Goal: Information Seeking & Learning: Find specific page/section

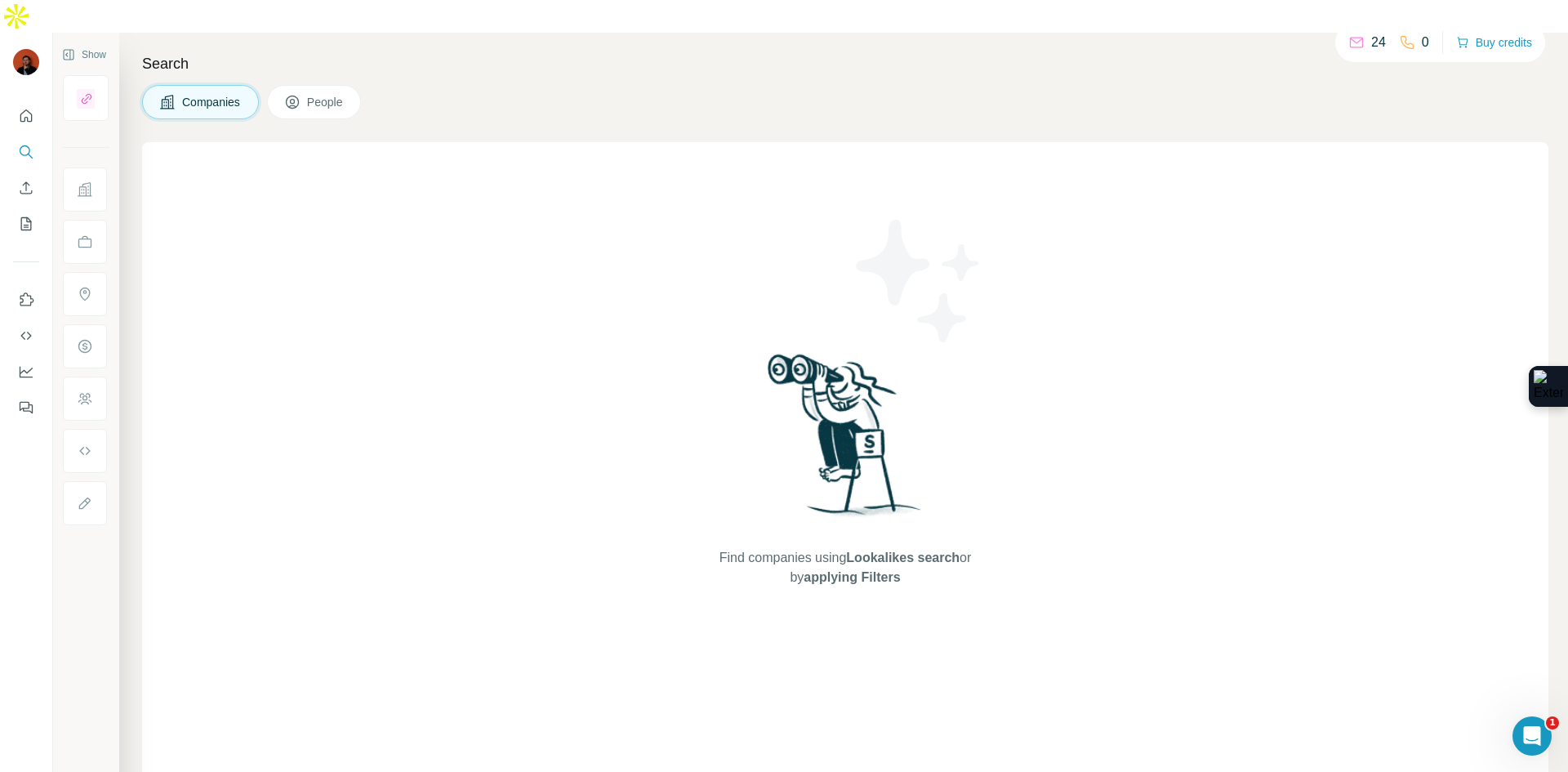
click at [339, 93] on span "People" at bounding box center [326, 101] width 38 height 16
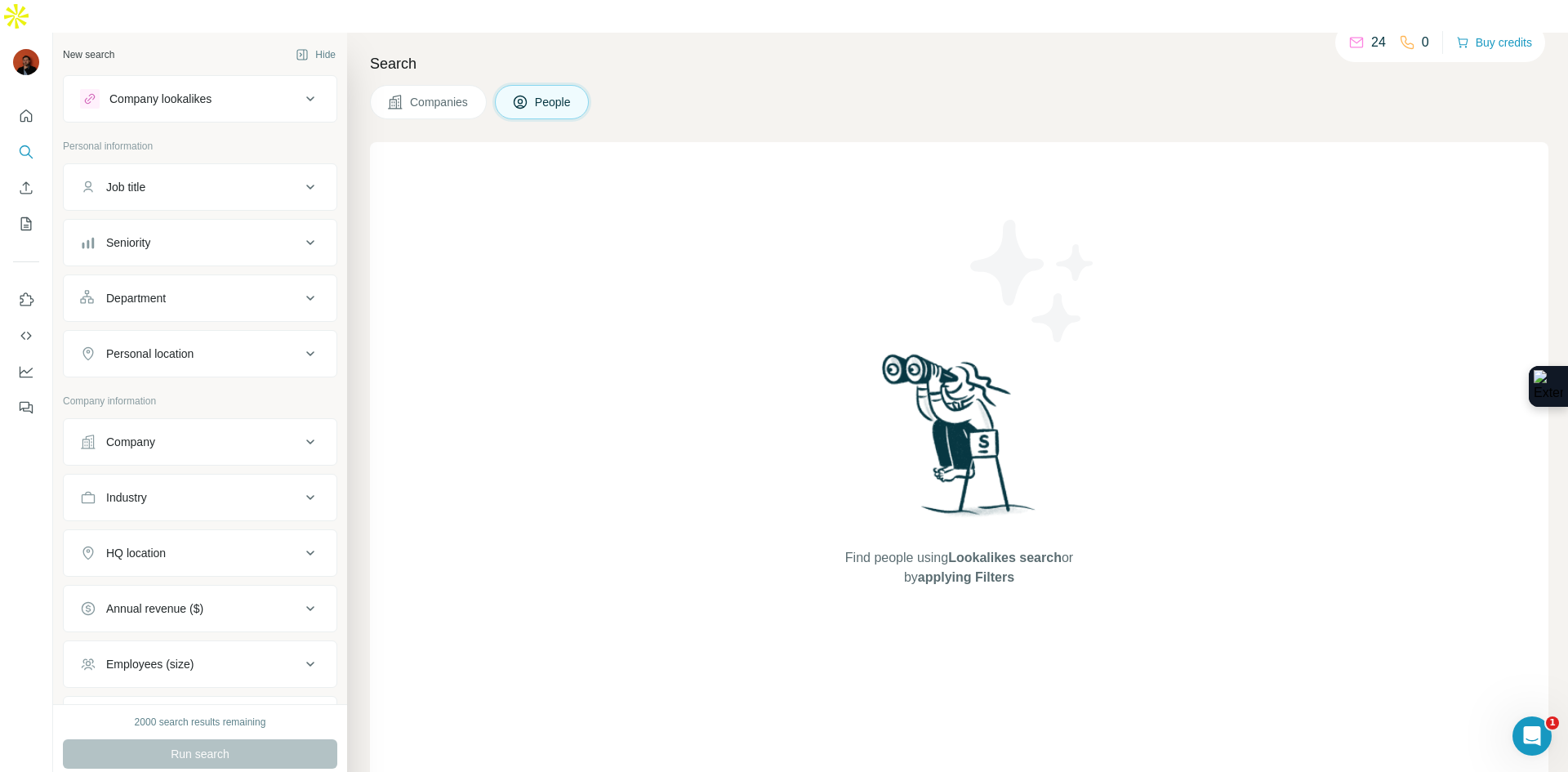
click at [220, 179] on div "Job title" at bounding box center [190, 187] width 220 height 16
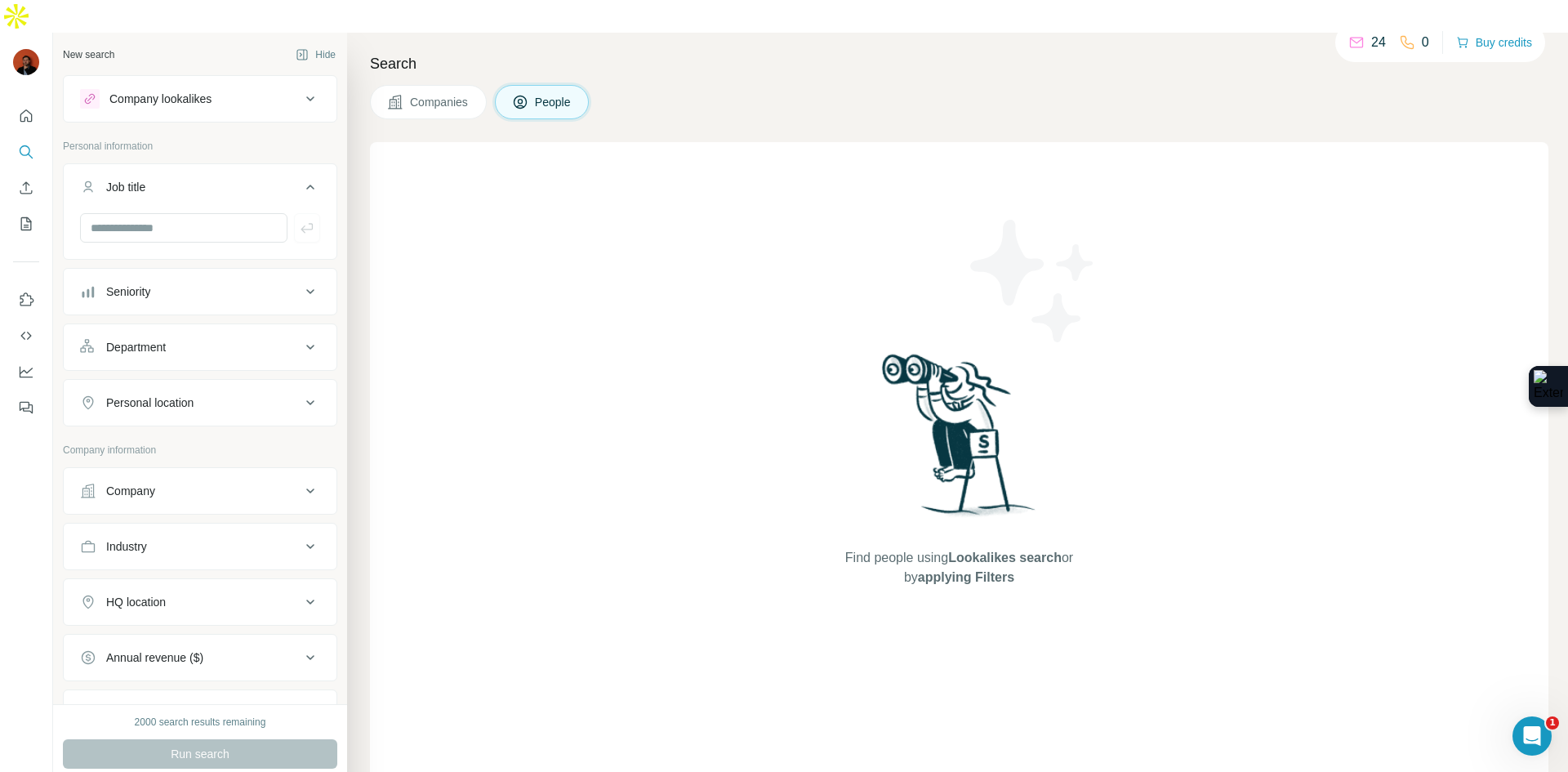
click at [220, 179] on div "Job title" at bounding box center [190, 187] width 220 height 16
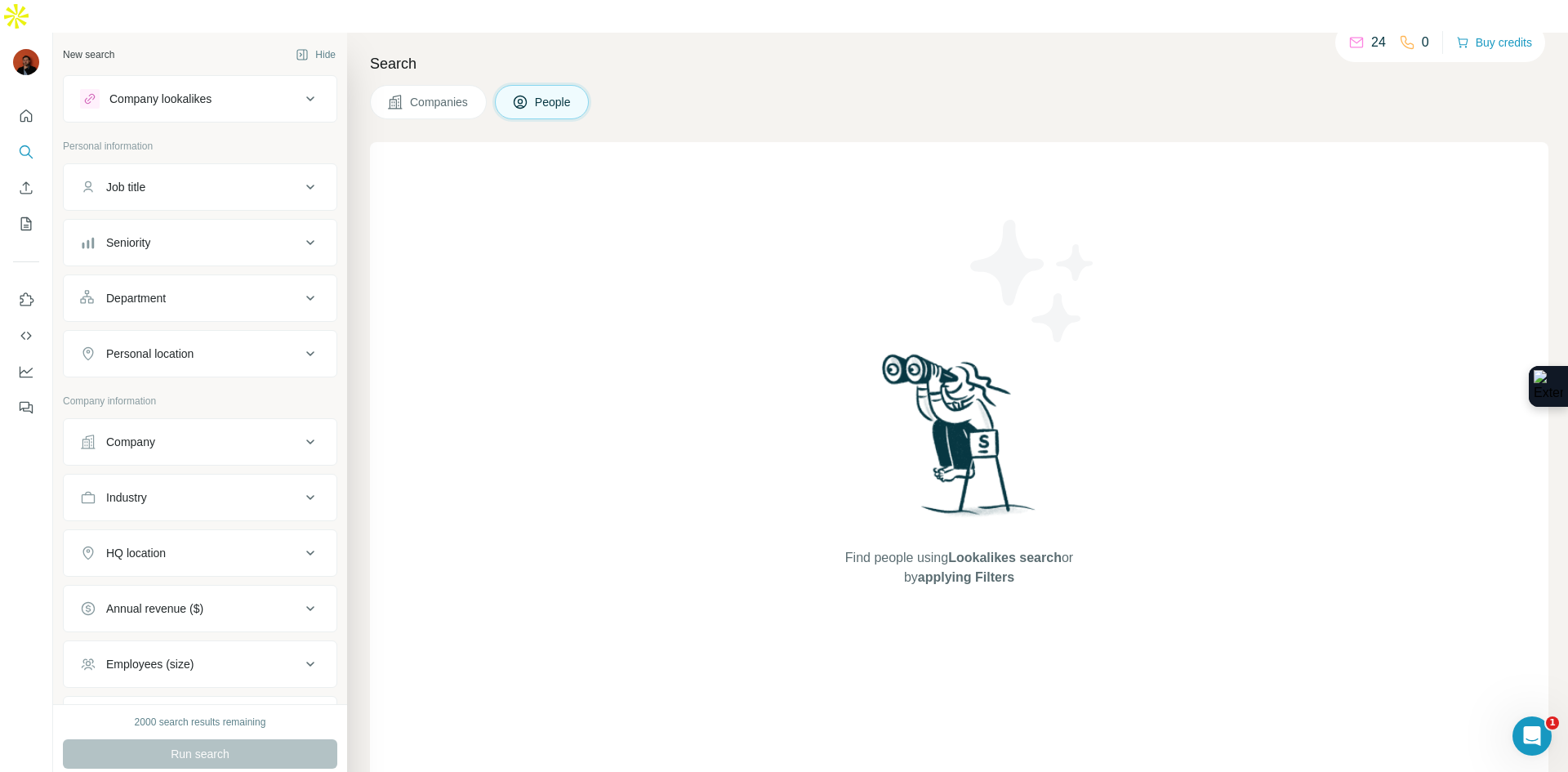
click at [246, 89] on div "Company lookalikes" at bounding box center [190, 99] width 220 height 20
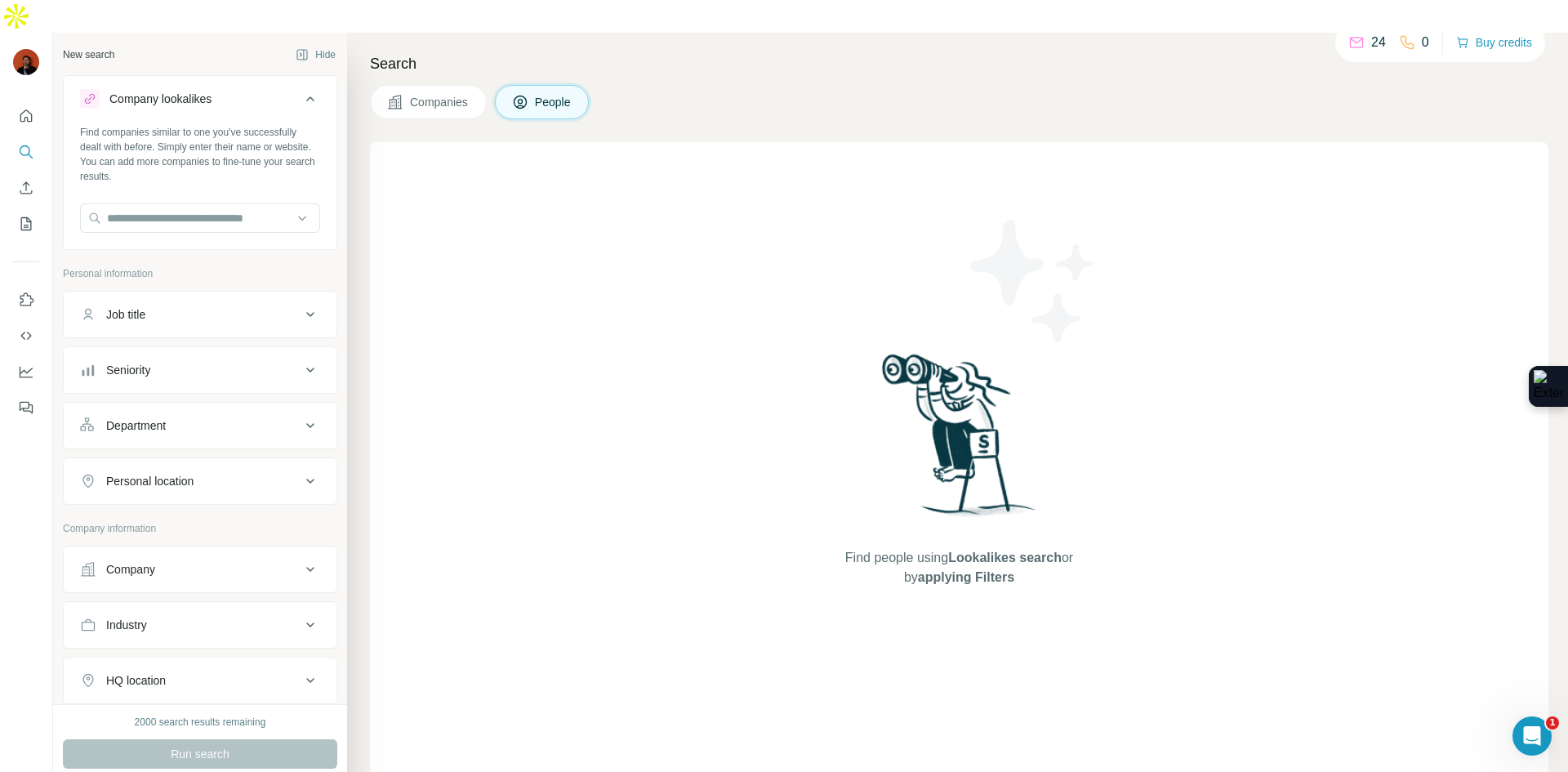
click at [246, 89] on div "Company lookalikes" at bounding box center [190, 99] width 220 height 20
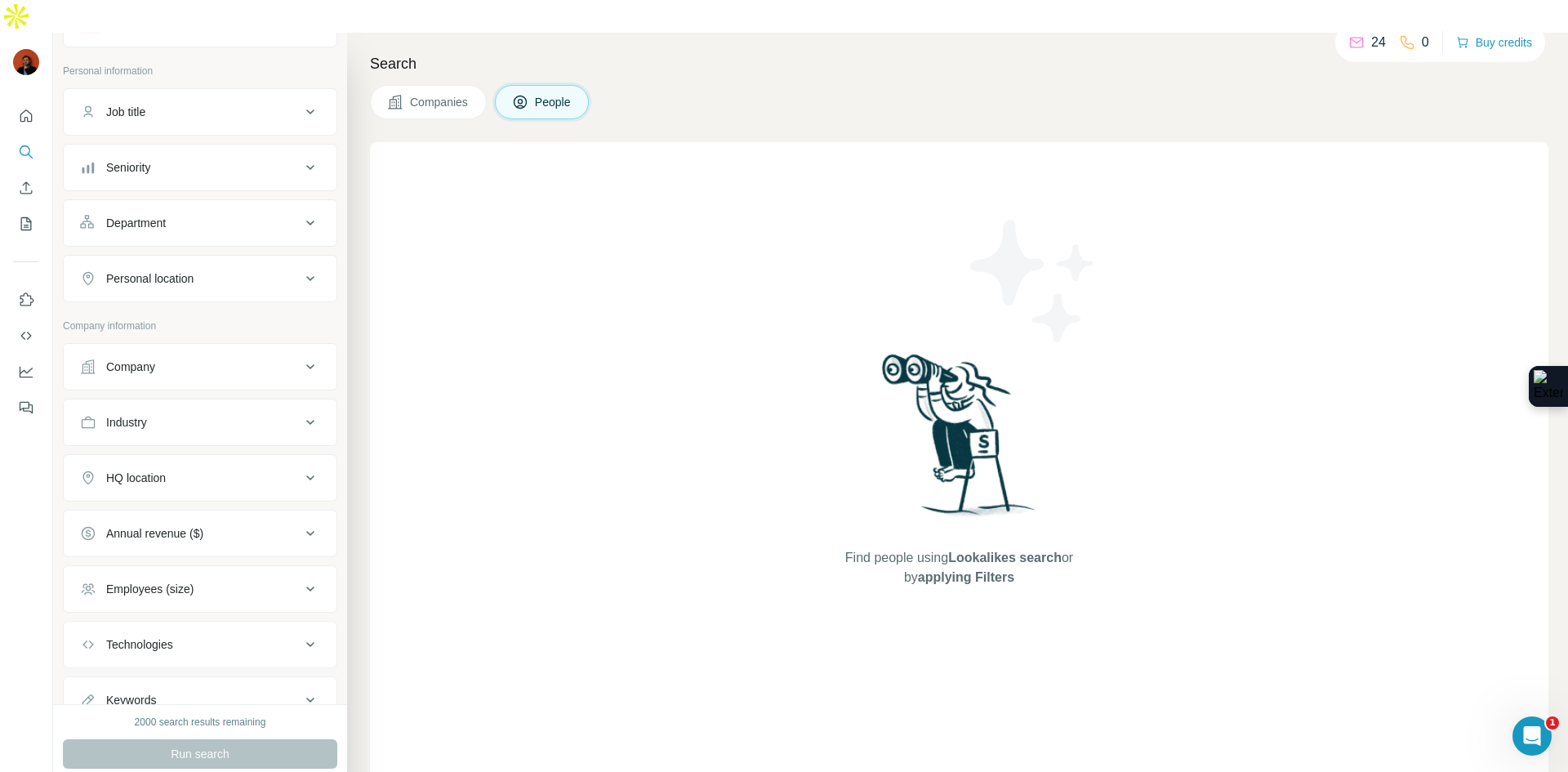
scroll to position [81, 0]
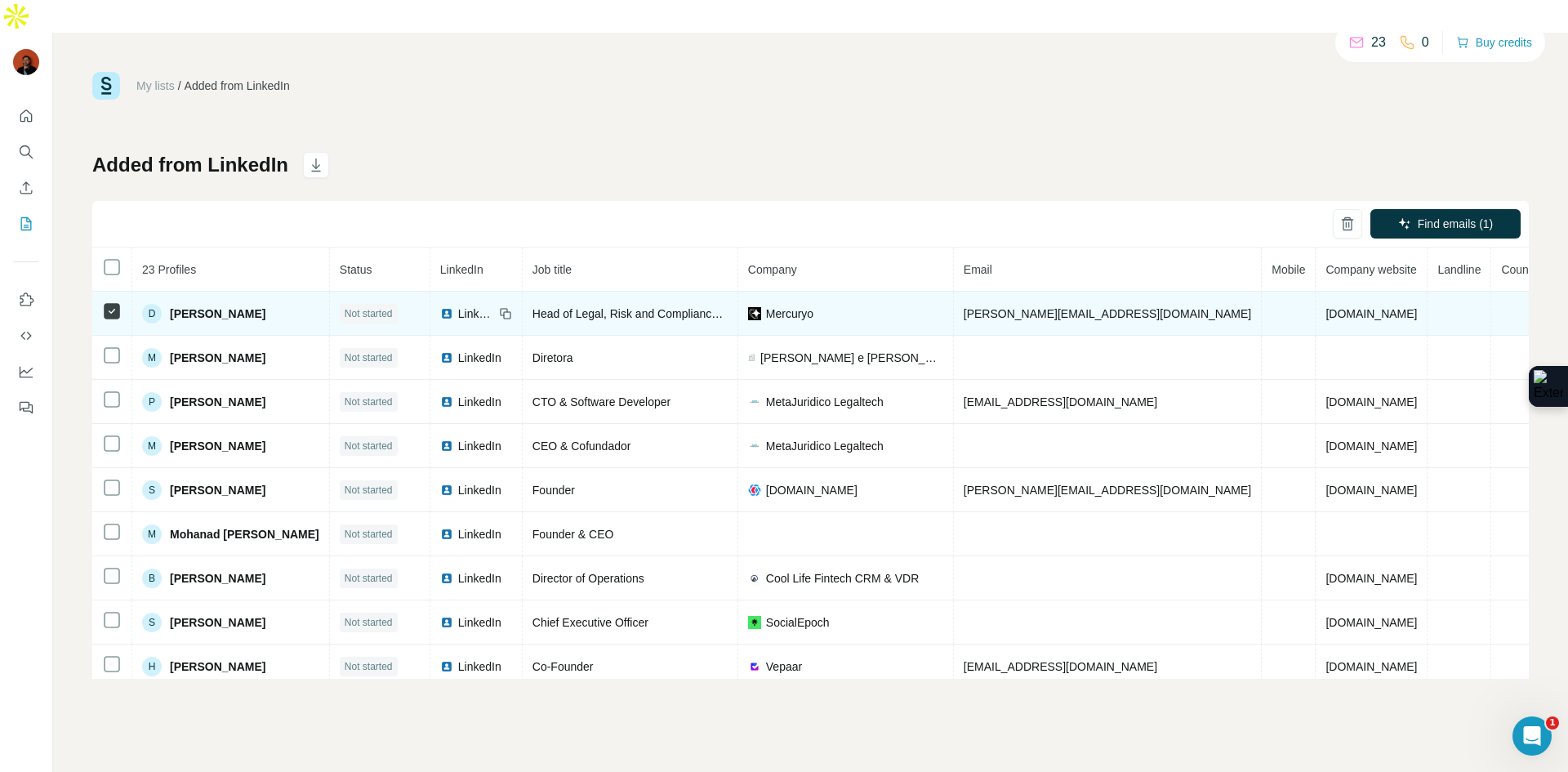
click at [224, 305] on span "Danny Santo" at bounding box center [217, 313] width 95 height 16
click at [663, 307] on span "Head of Legal, Risk and Compliance (Spain)" at bounding box center [691, 313] width 316 height 13
click at [212, 305] on span "Danny Santo" at bounding box center [217, 313] width 95 height 16
click at [380, 306] on span "Not started" at bounding box center [369, 313] width 48 height 15
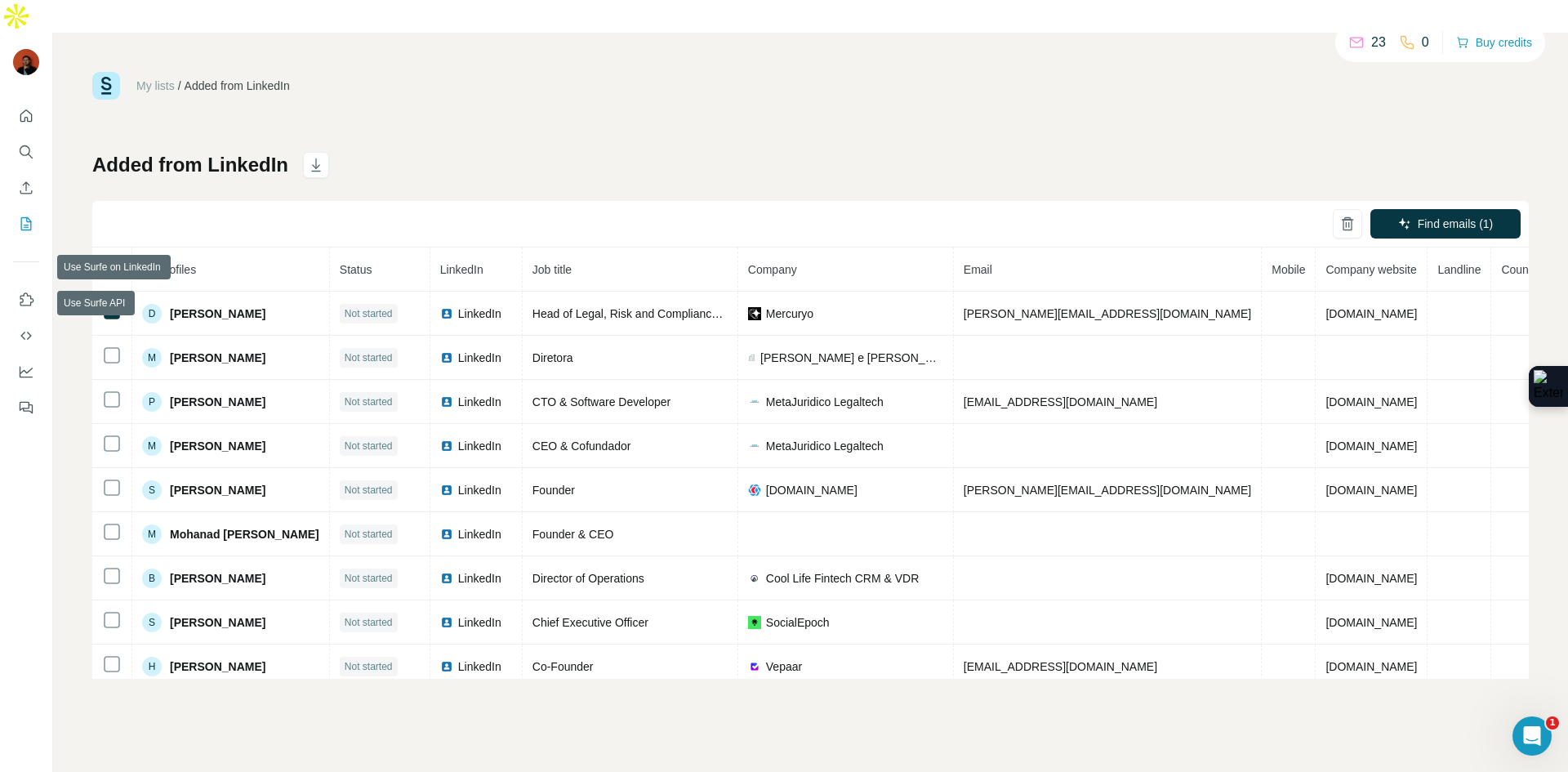
drag, startPoint x: 28, startPoint y: 268, endPoint x: 28, endPoint y: 332, distance: 64.0
click at [28, 332] on nav at bounding box center [26, 353] width 26 height 137
click at [341, 38] on div "My lists / Added from LinkedIn 23 0 Buy credits Added from LinkedIn Find emails…" at bounding box center [811, 419] width 1515 height 772
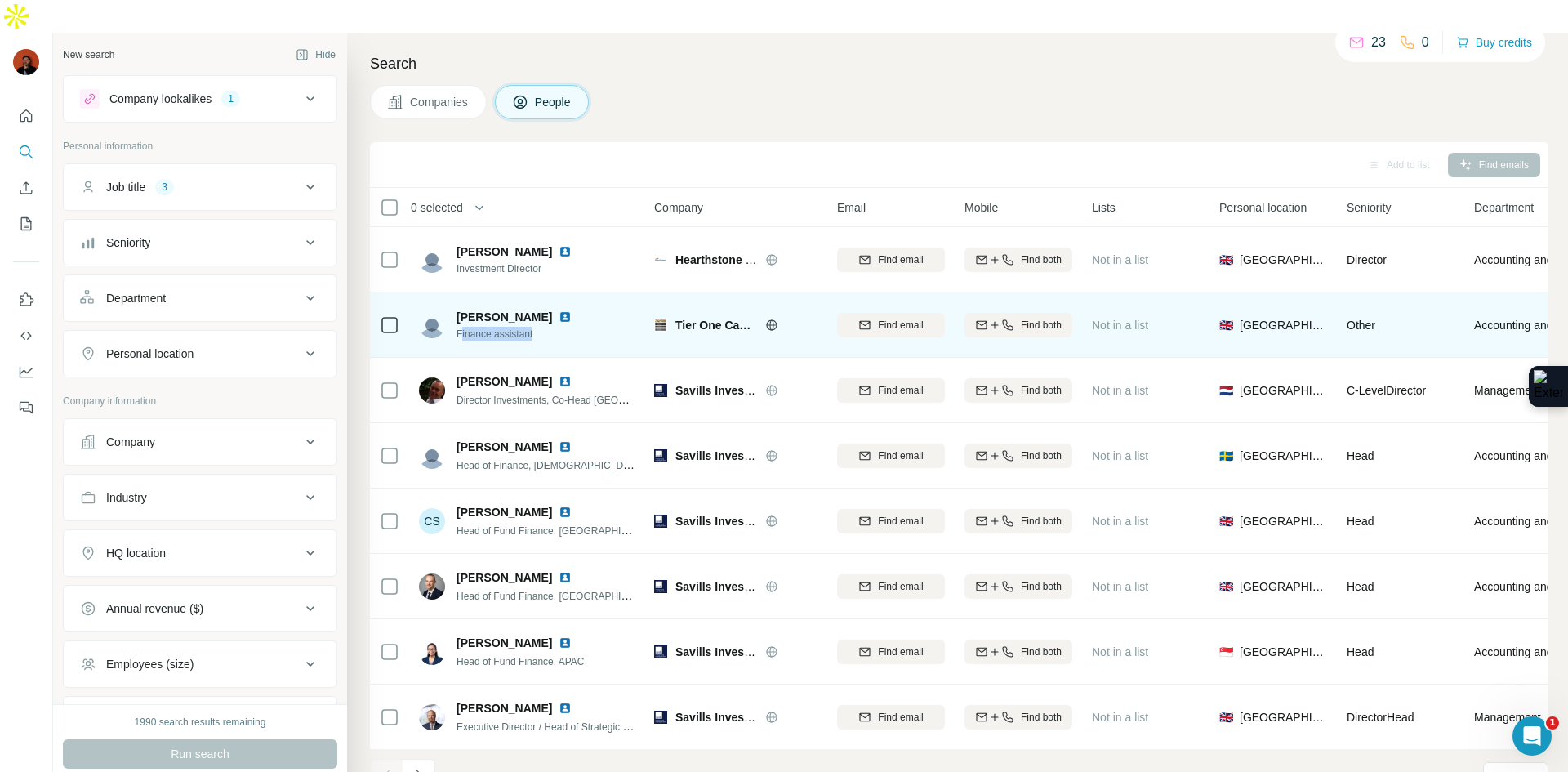
drag, startPoint x: 461, startPoint y: 299, endPoint x: 606, endPoint y: 303, distance: 145.1
click at [606, 303] on div "[PERSON_NAME] Finance assistant" at bounding box center [527, 324] width 217 height 45
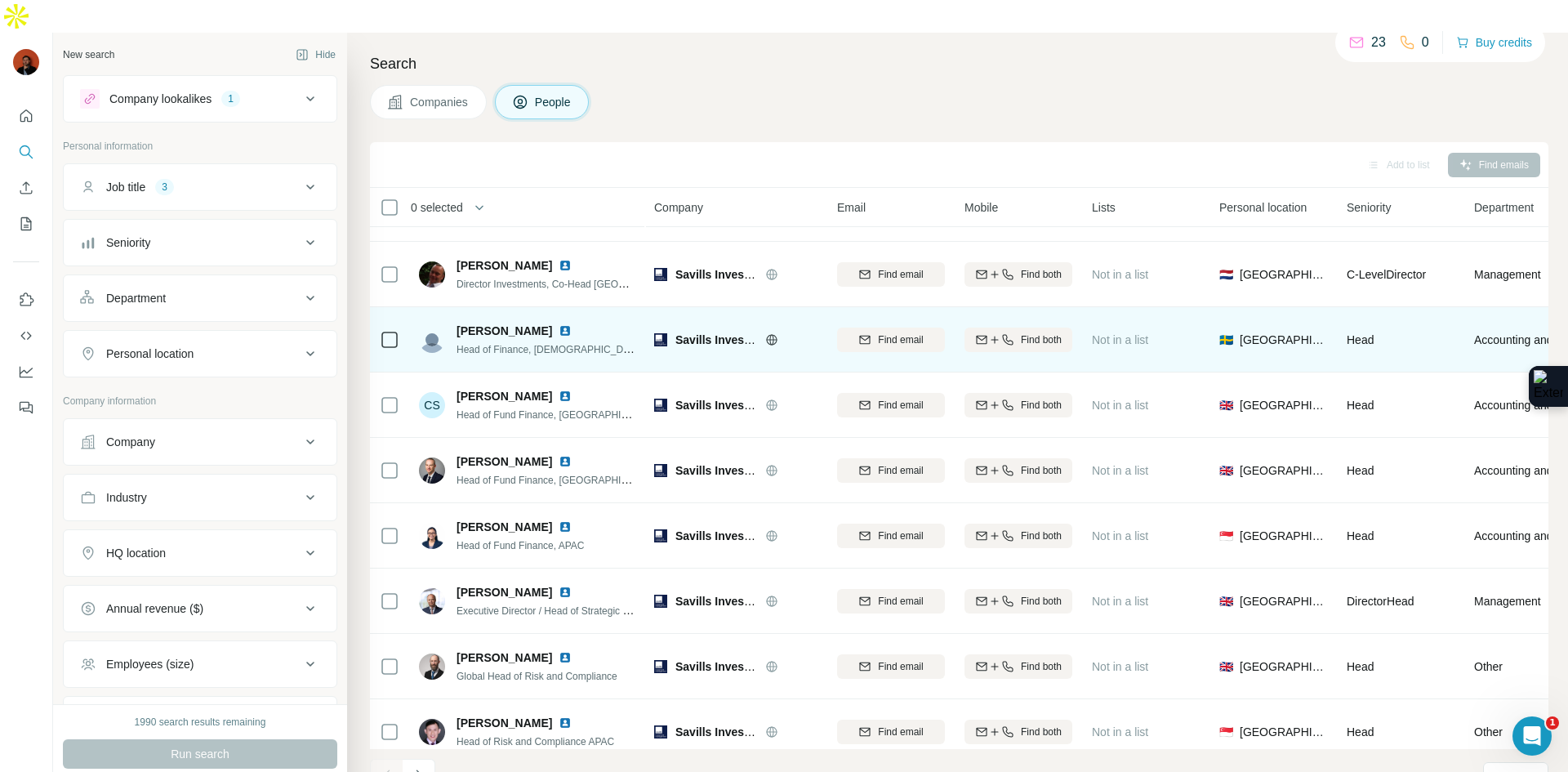
scroll to position [140, 0]
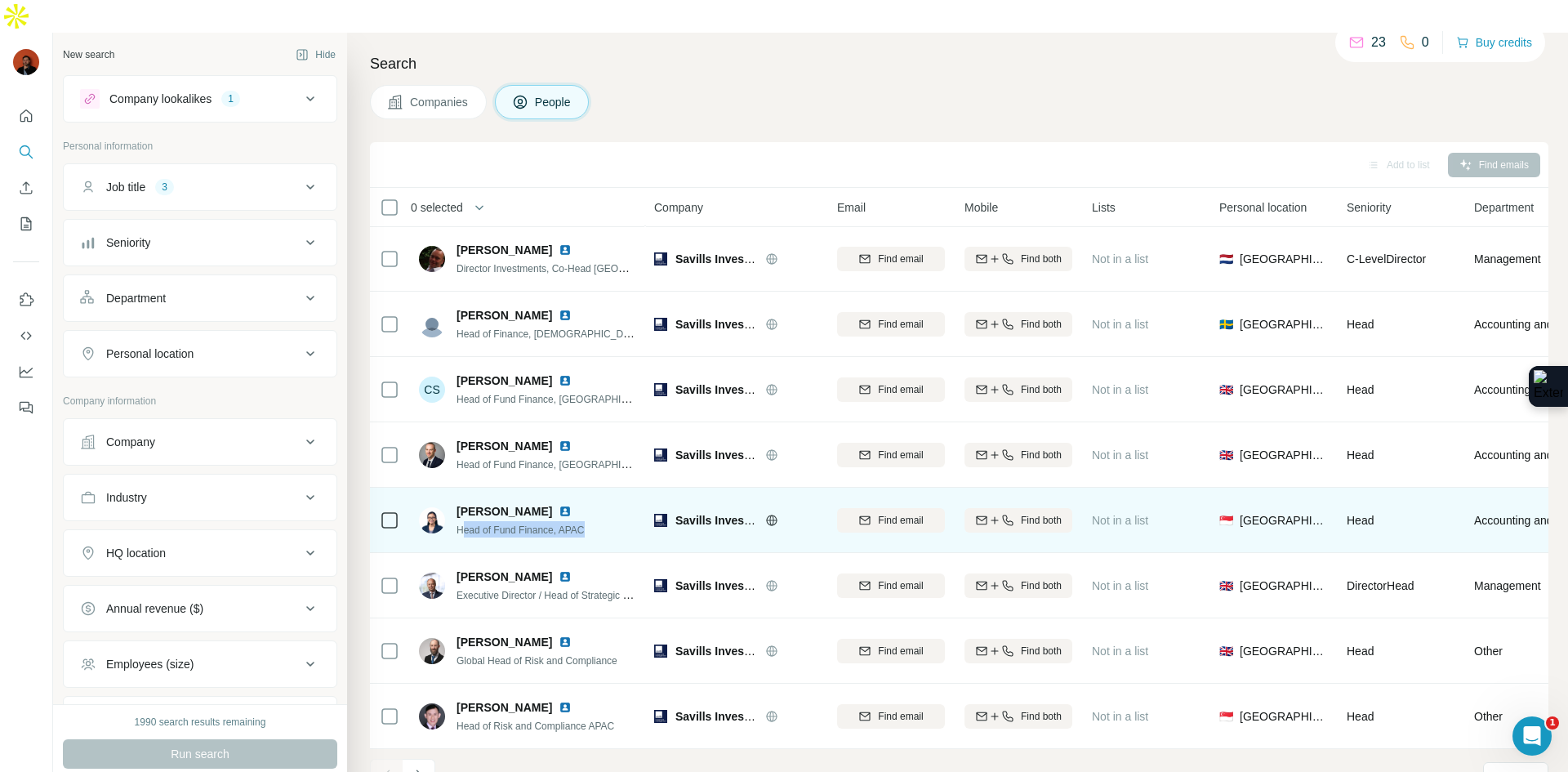
drag, startPoint x: 461, startPoint y: 492, endPoint x: 606, endPoint y: 494, distance: 145.0
click at [606, 498] on div "[PERSON_NAME] Head of Fund Finance, APAC" at bounding box center [527, 520] width 217 height 45
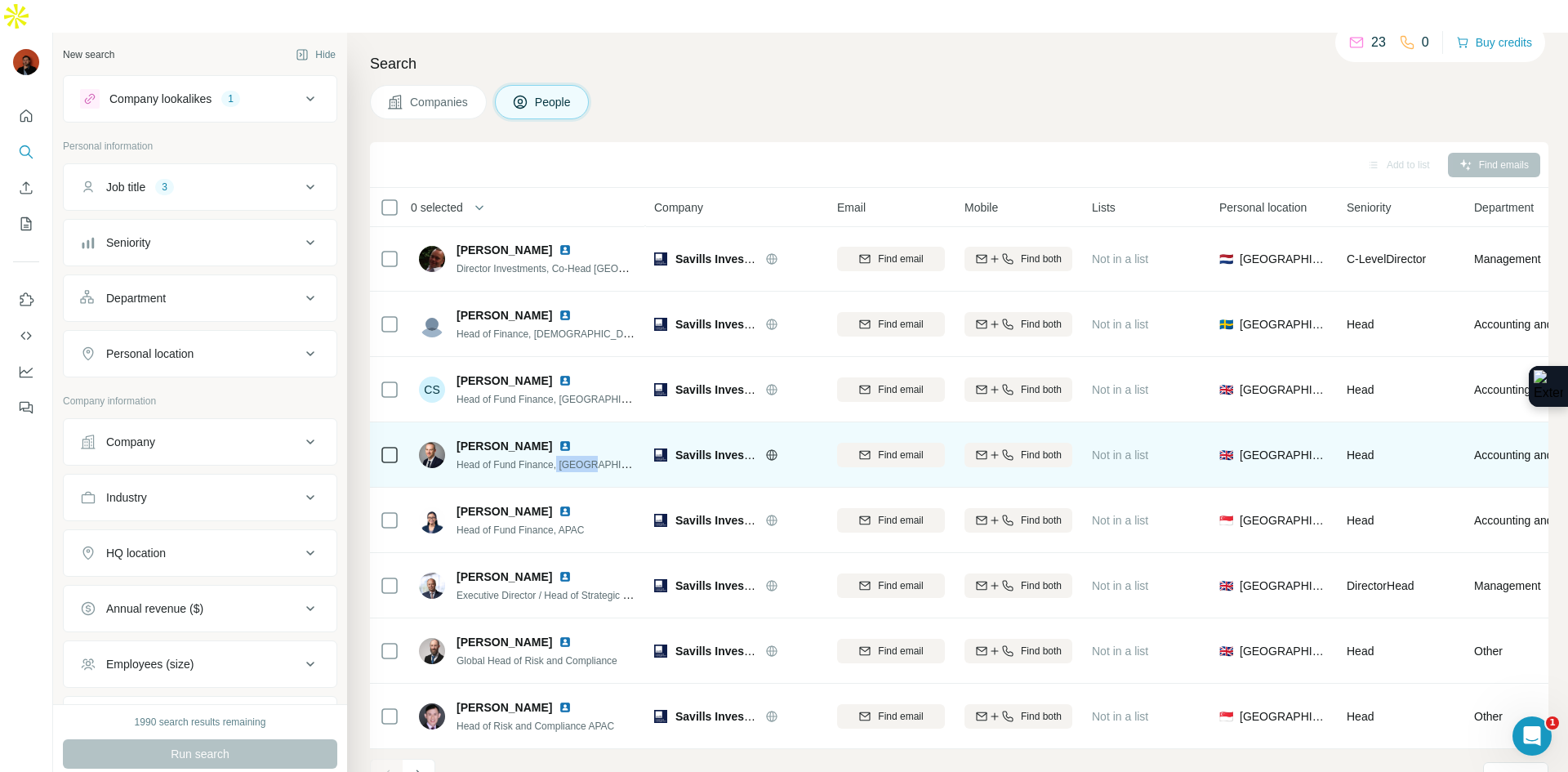
drag, startPoint x: 605, startPoint y: 421, endPoint x: 559, endPoint y: 428, distance: 46.5
click at [559, 432] on div "[PERSON_NAME] Head of Fund Finance, [GEOGRAPHIC_DATA]" at bounding box center [527, 455] width 217 height 45
